Goal: Task Accomplishment & Management: Manage account settings

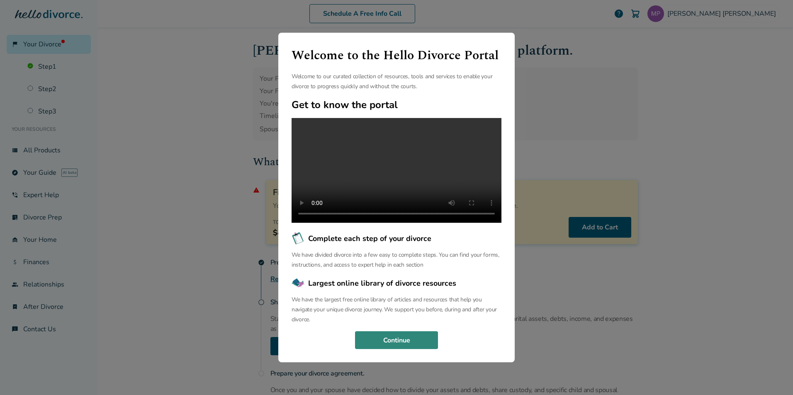
click at [407, 344] on button "Continue" at bounding box center [396, 341] width 83 height 18
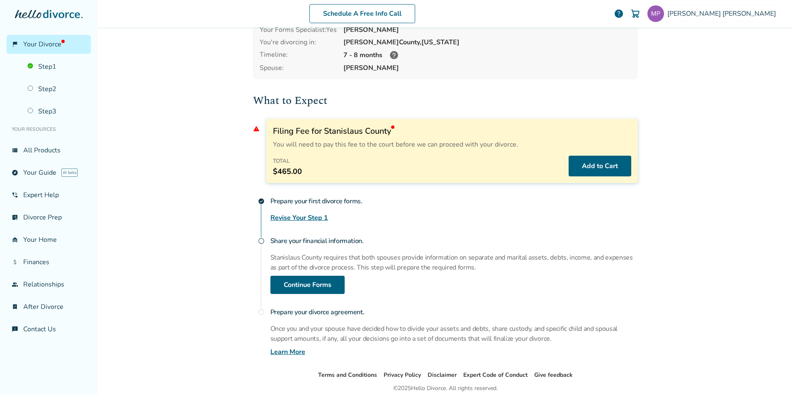
scroll to position [95, 0]
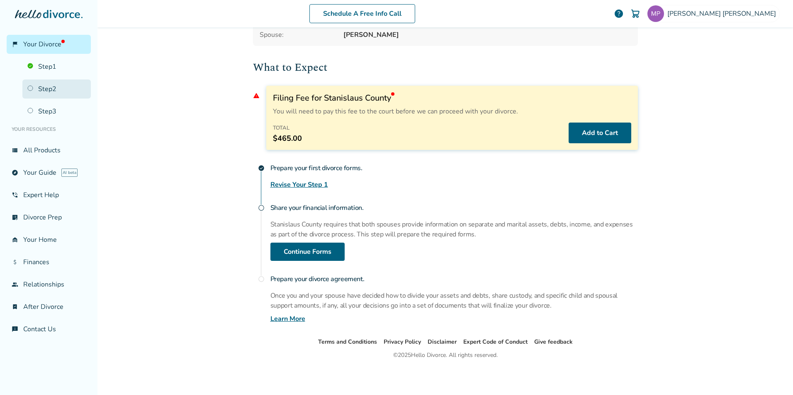
click at [46, 89] on link "Step 2" at bounding box center [56, 89] width 68 height 19
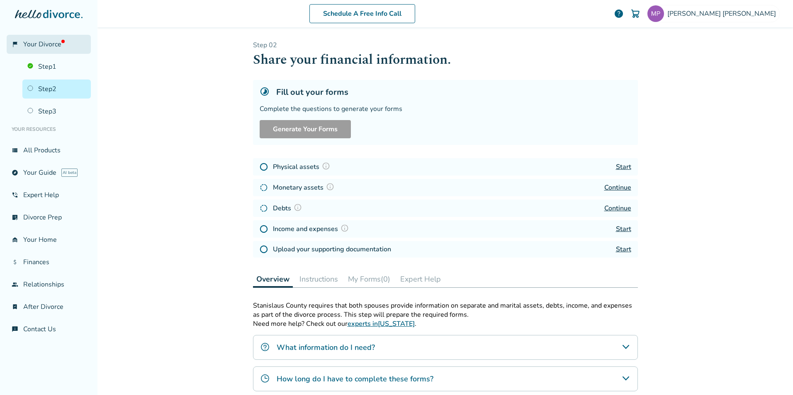
click at [48, 44] on span "Your Divorce" at bounding box center [43, 44] width 41 height 9
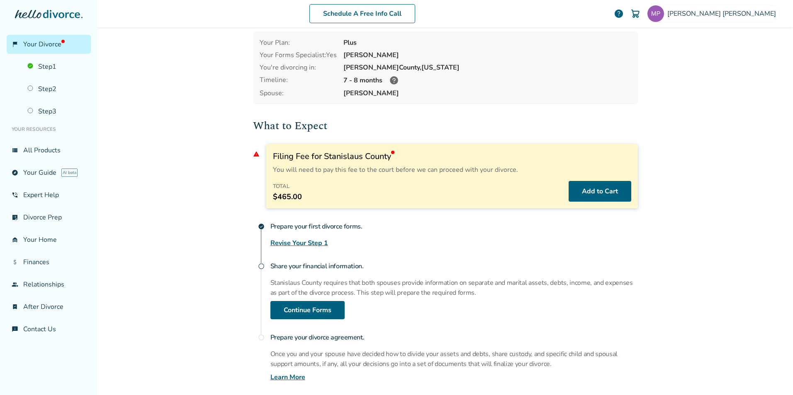
scroll to position [12, 0]
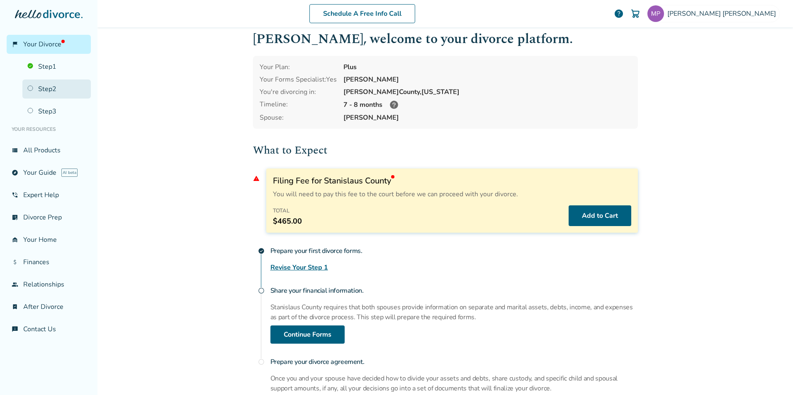
click at [47, 85] on link "Step 2" at bounding box center [56, 89] width 68 height 19
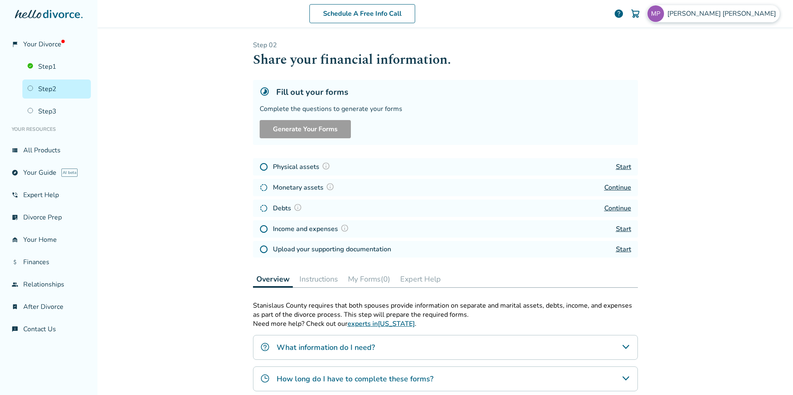
click at [727, 15] on span "[PERSON_NAME]" at bounding box center [723, 13] width 112 height 9
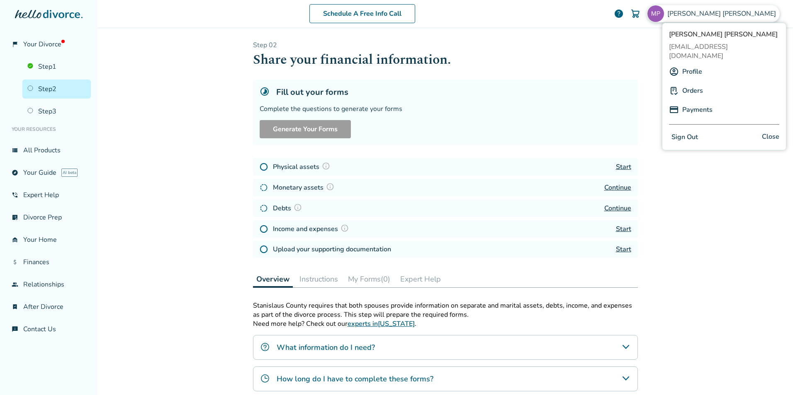
click at [683, 131] on button "Sign Out" at bounding box center [685, 137] width 32 height 12
